Goal: Information Seeking & Learning: Learn about a topic

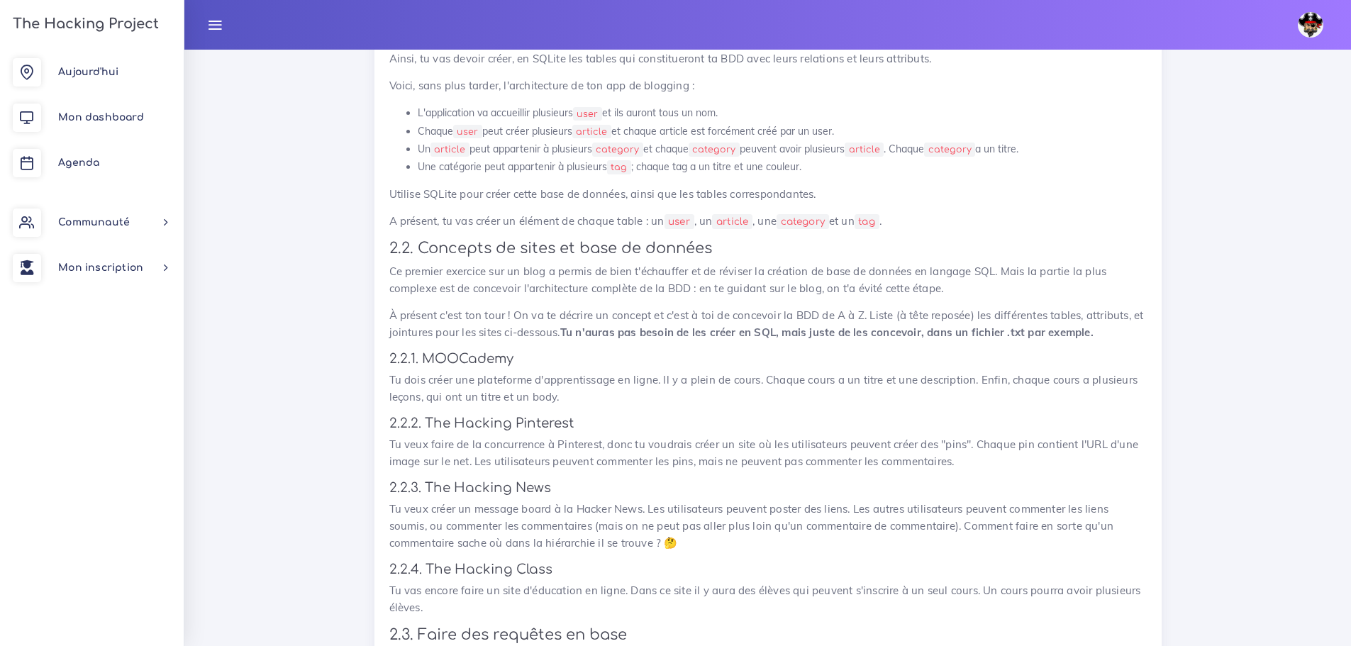
scroll to position [1870, 0]
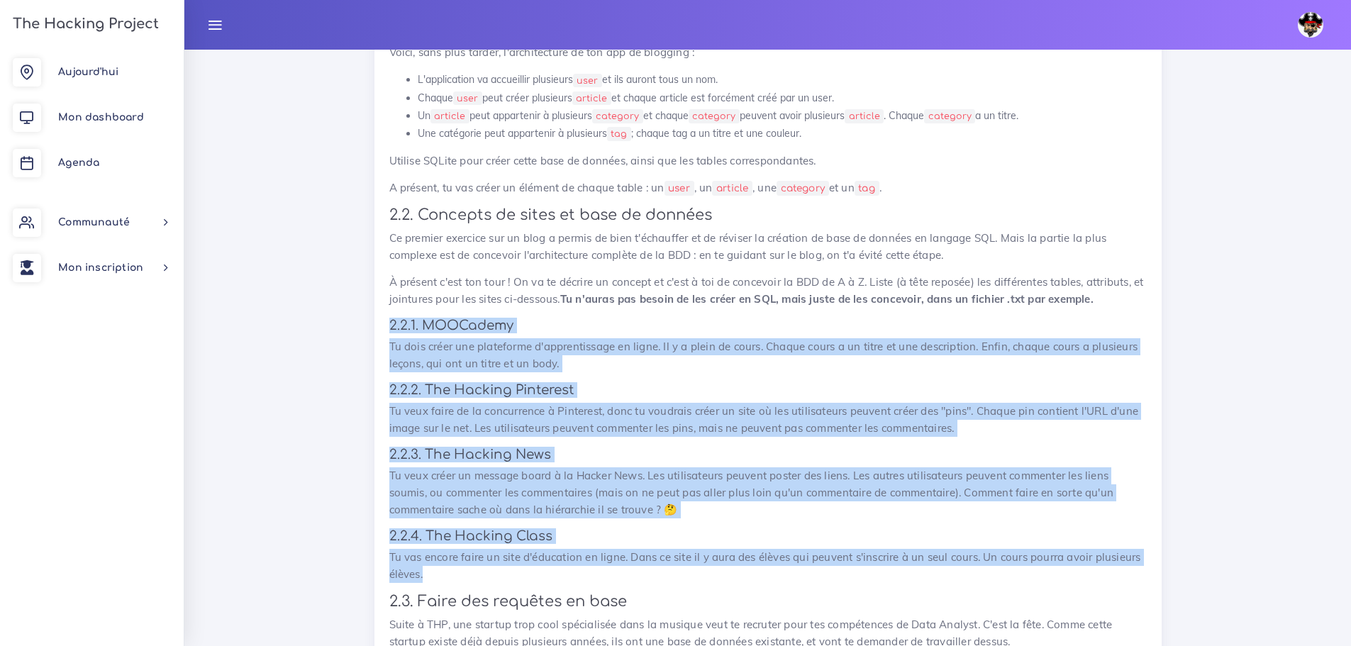
drag, startPoint x: 451, startPoint y: 579, endPoint x: 485, endPoint y: 338, distance: 244.2
click at [384, 312] on div "Jouer avec ses premières base de données On va créer une bases de données et jo…" at bounding box center [767, 494] width 787 height 1435
copy div "7.4.1. LOREmipsu Do sita conse adi elitseddoe t'incididuntutl et dolor. Ma a e …"
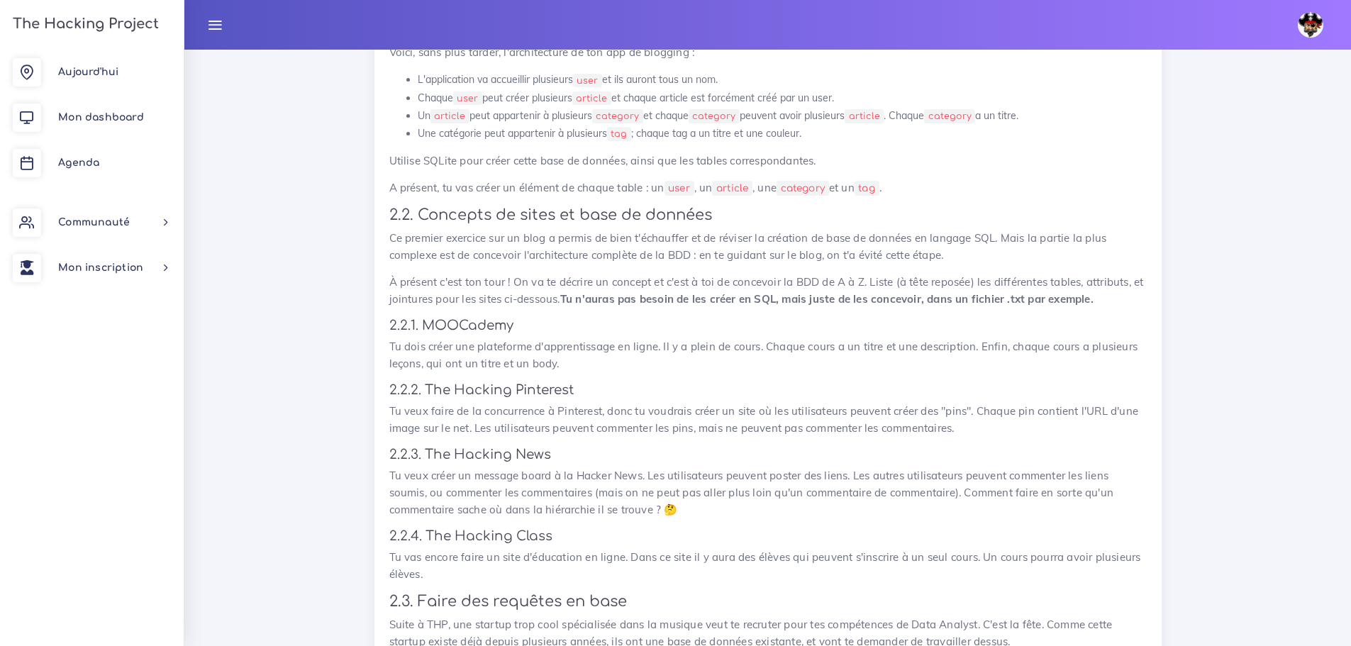
click at [633, 274] on p "À présent c'est ton tour ! On va te décrire un concept et c'est à toi de concev…" at bounding box center [767, 291] width 757 height 34
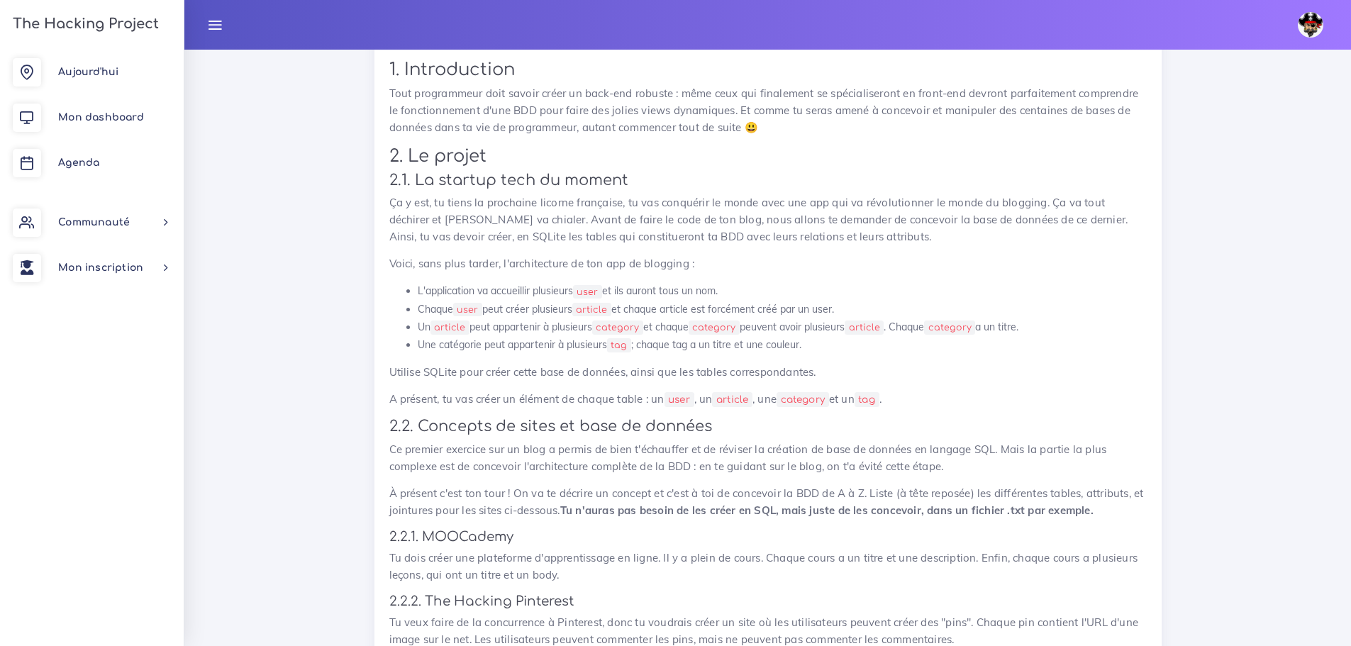
scroll to position [1941, 0]
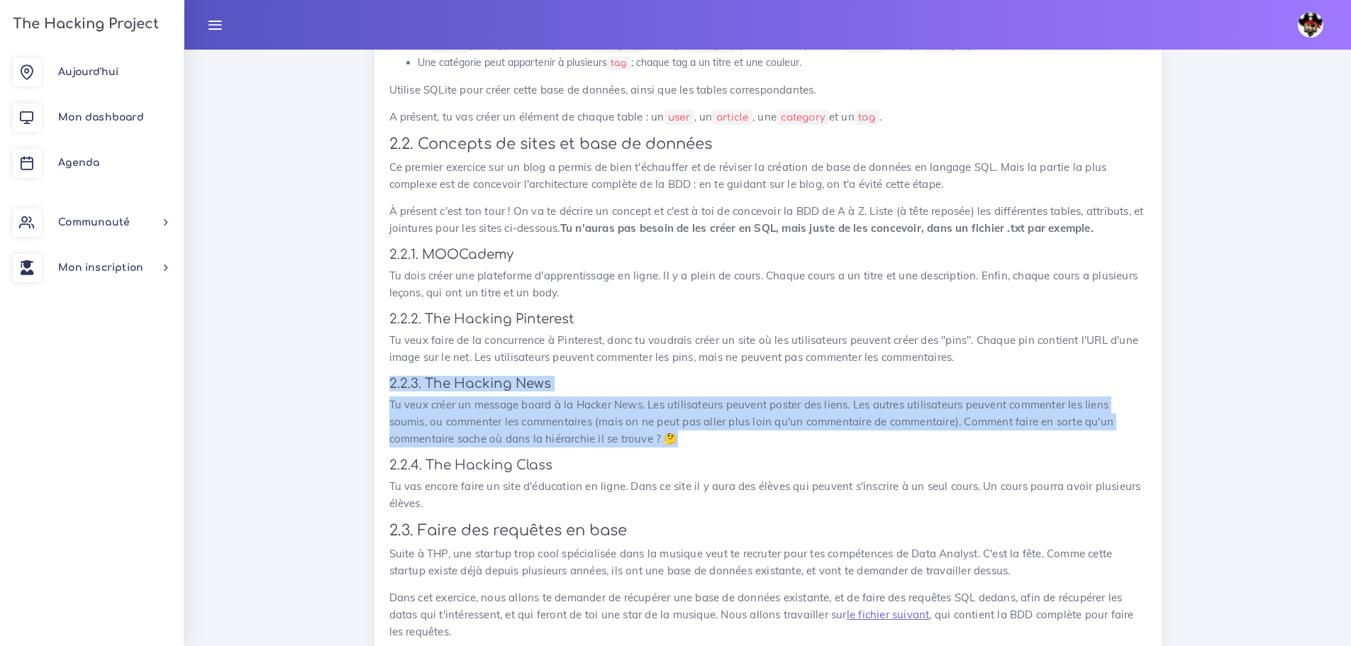
drag, startPoint x: 634, startPoint y: 428, endPoint x: 353, endPoint y: 381, distance: 284.7
copy div "2.2.3. The Hacking News Tu veux créer un message board à la Hacker News. Les ut…"
click at [521, 395] on div "Jouer avec ses premières base de données On va créer une bases de données et jo…" at bounding box center [767, 419] width 757 height 1396
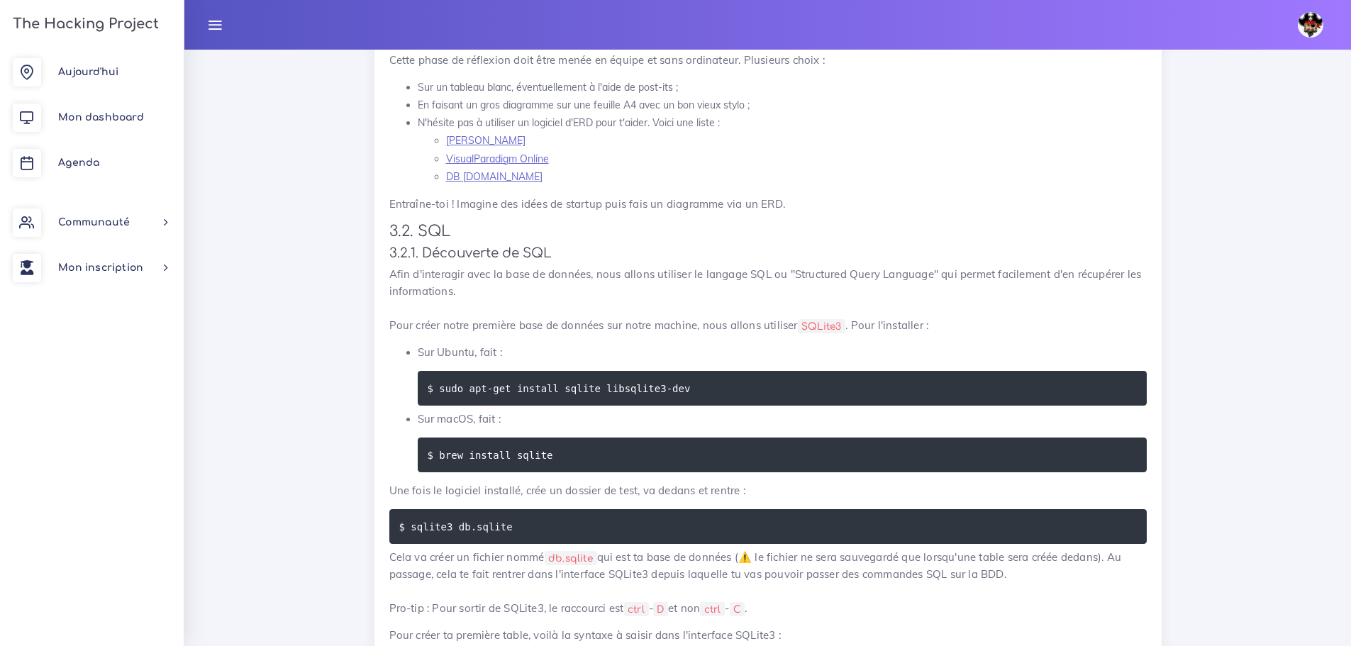
scroll to position [4886, 0]
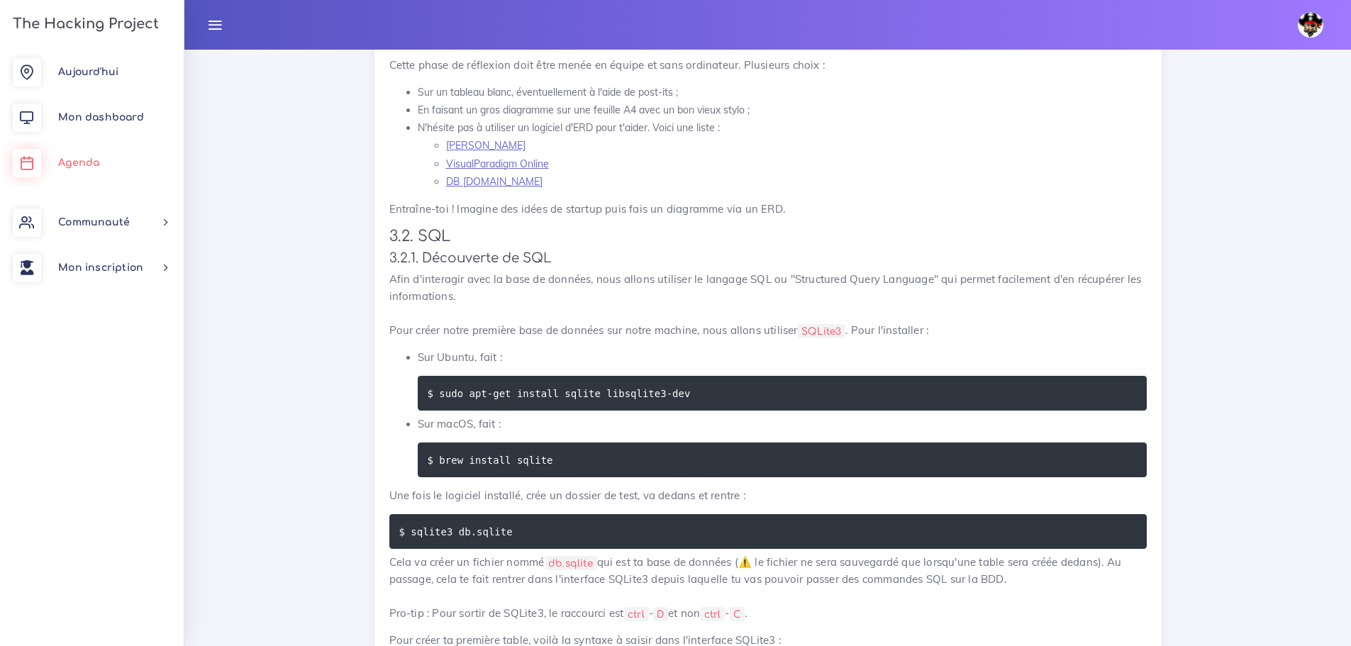
click at [65, 147] on link "Agenda" at bounding box center [92, 162] width 184 height 45
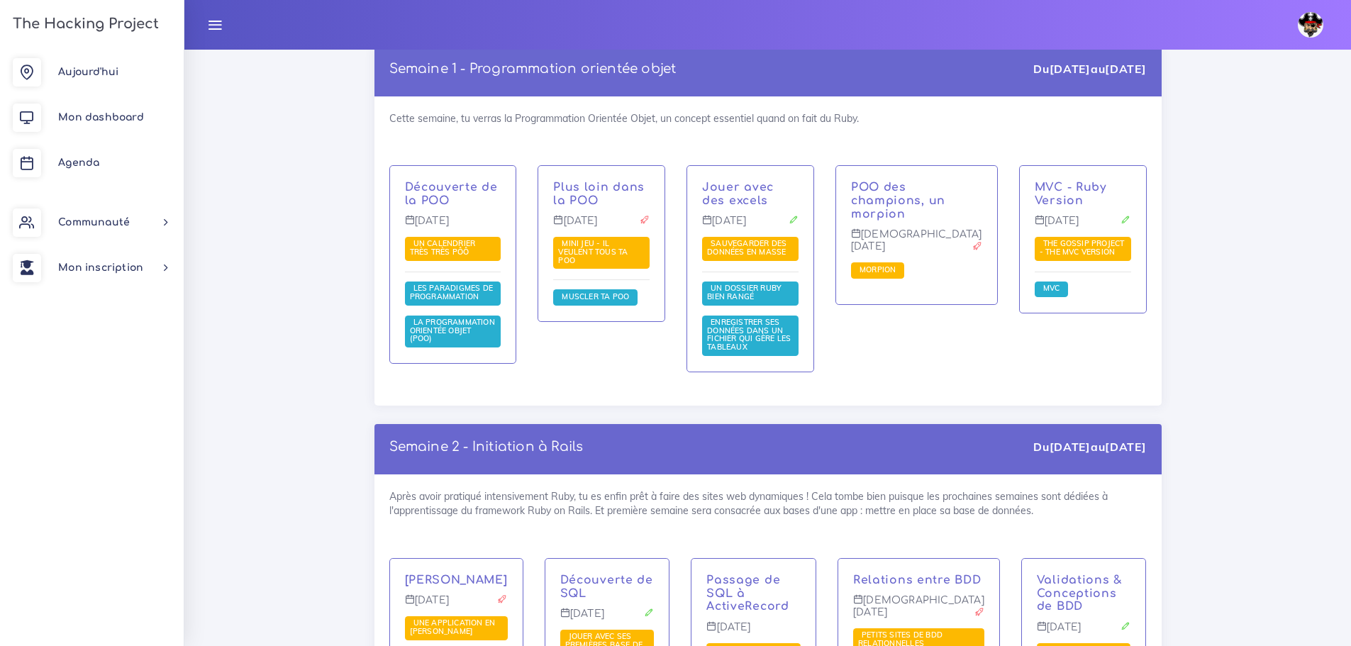
scroll to position [1989, 0]
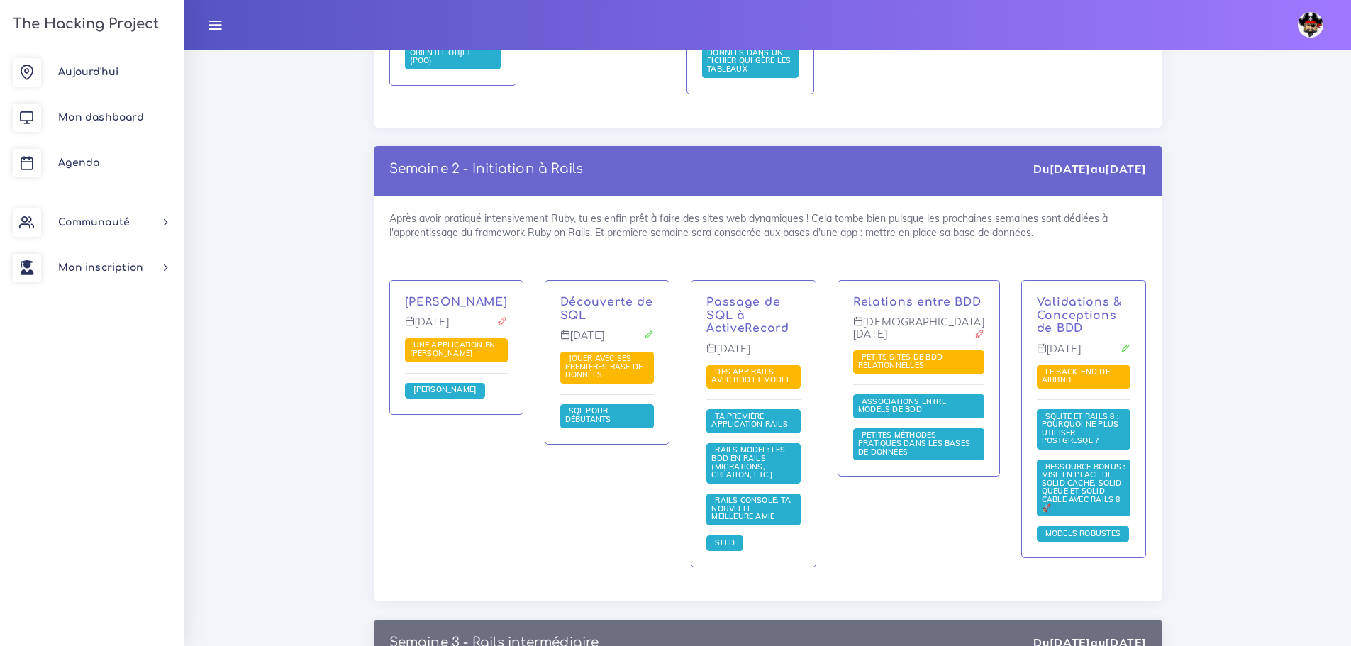
scroll to position [2269, 0]
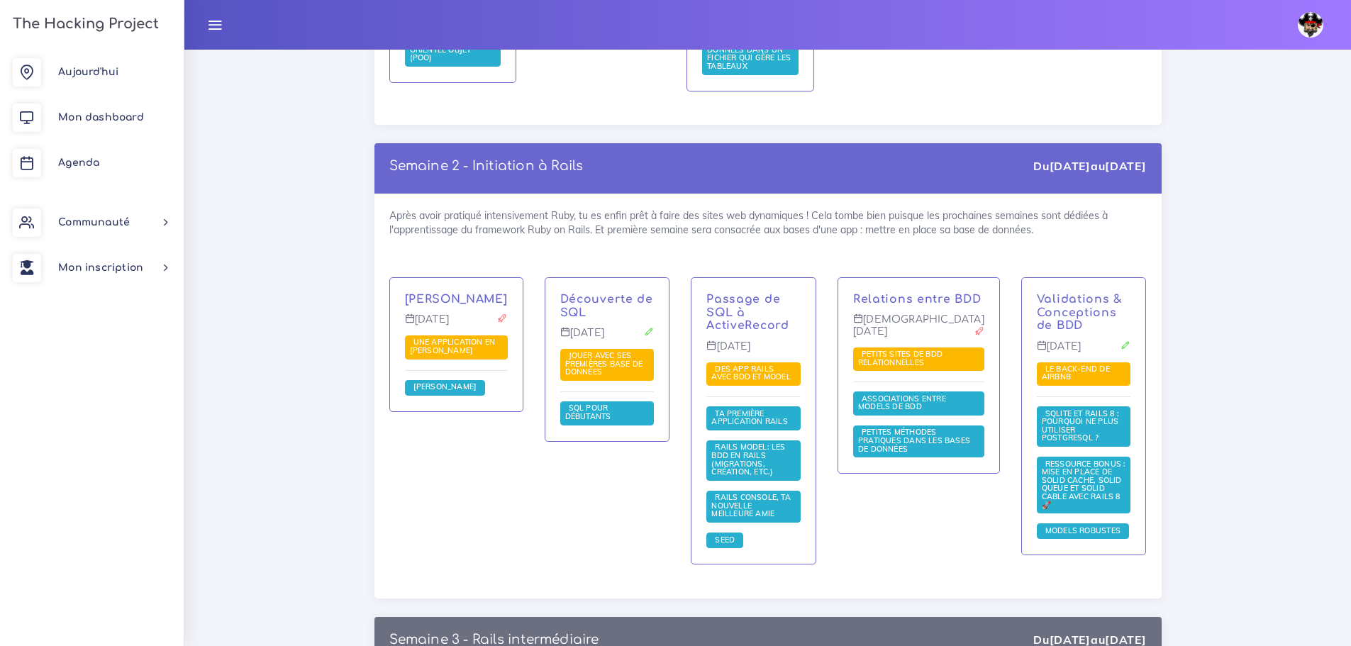
click at [914, 278] on div "Relations entre BDD [DATE] Petits sites de BDD relationnelles Associations entr…" at bounding box center [918, 376] width 161 height 196
click at [913, 278] on div "Relations entre BDD [DATE] Petits sites de BDD relationnelles Associations entr…" at bounding box center [918, 376] width 161 height 196
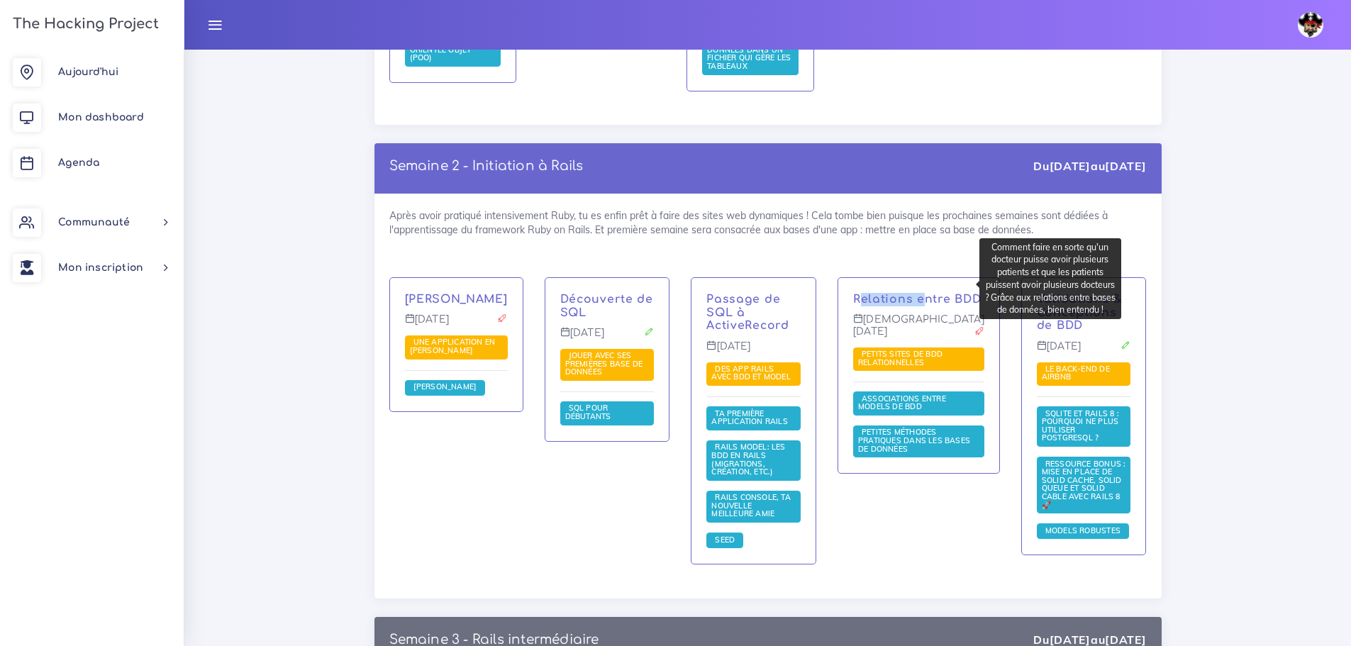
click at [908, 293] on p "Relations entre BDD" at bounding box center [918, 299] width 131 height 13
click at [896, 293] on p "Relations entre BDD" at bounding box center [918, 299] width 131 height 13
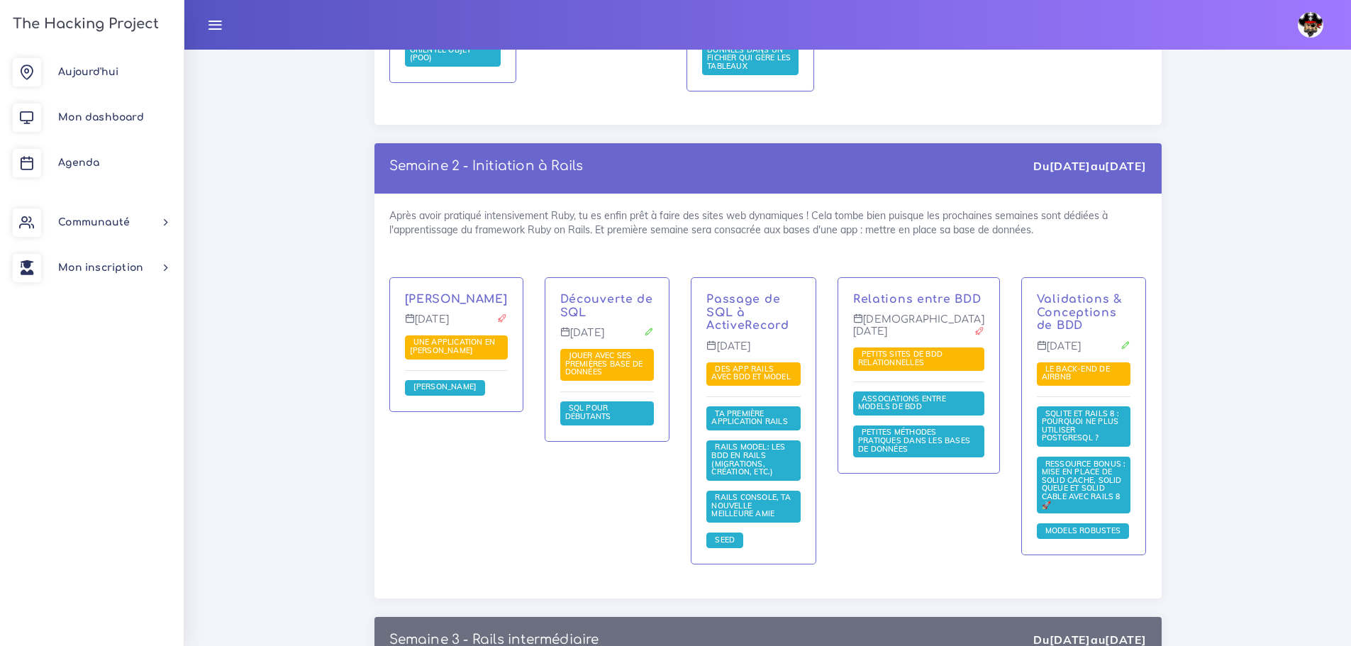
click at [911, 323] on p "[DEMOGRAPHIC_DATA][DATE]" at bounding box center [918, 330] width 131 height 35
click at [906, 349] on span "Petits sites de BDD relationnelles" at bounding box center [900, 358] width 84 height 18
click at [896, 394] on span "Associations entre models de BDD" at bounding box center [902, 403] width 88 height 18
